Goal: Check status: Check status

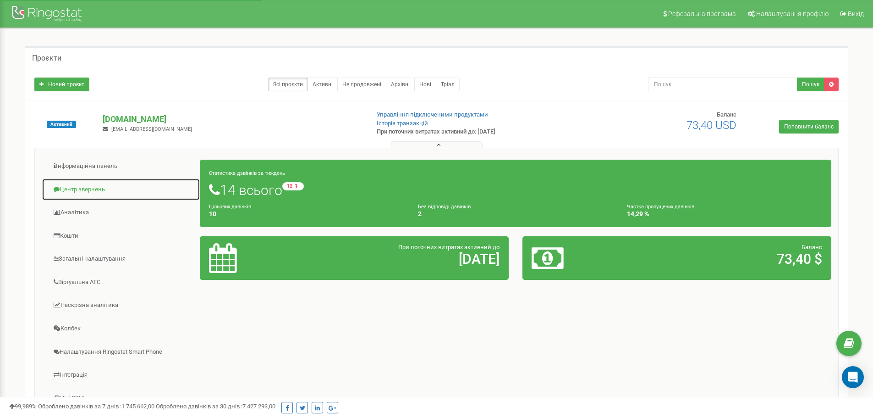
click at [78, 189] on link "Центр звернень" at bounding box center [121, 189] width 159 height 22
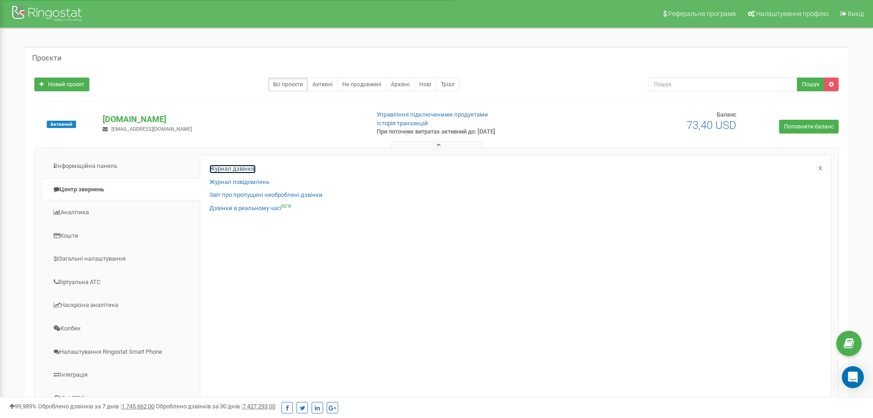
click at [218, 171] on link "Журнал дзвінків" at bounding box center [233, 169] width 46 height 9
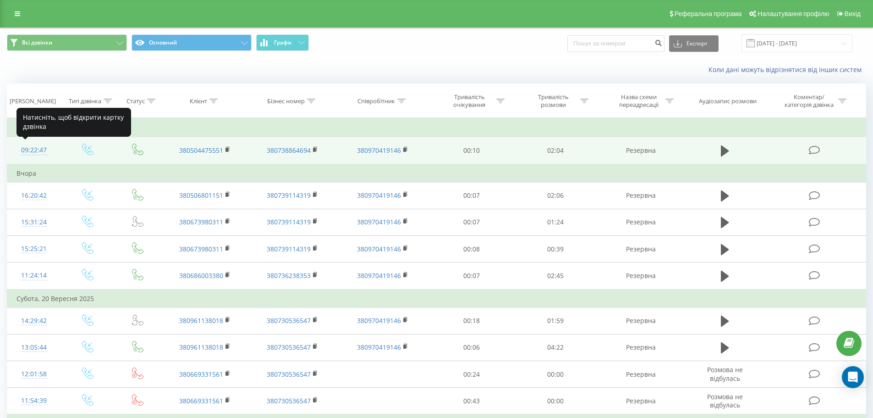
click at [37, 147] on div "09:22:47" at bounding box center [34, 150] width 35 height 18
